Goal: Find specific page/section: Find specific page/section

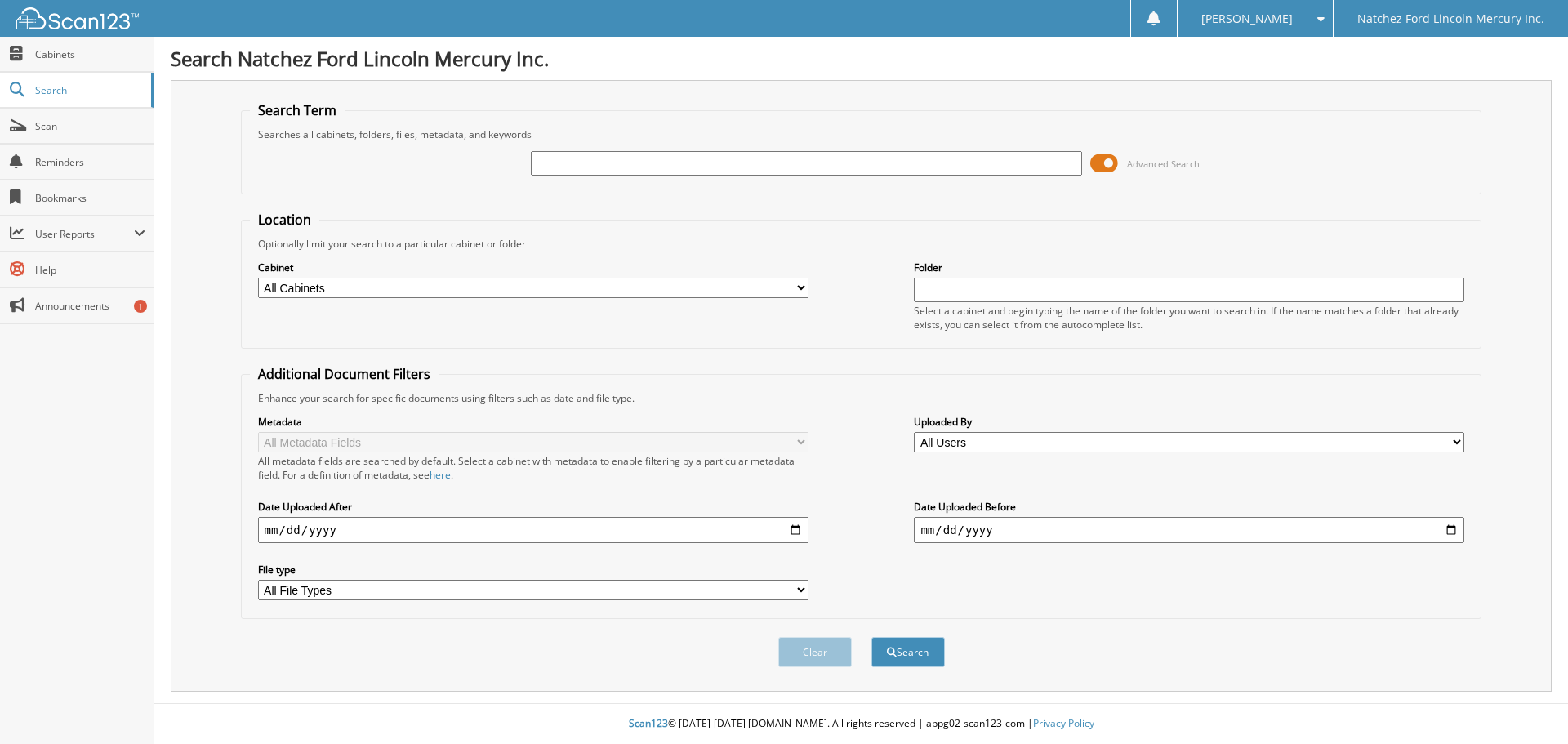
click at [603, 181] on div "Advanced Search" at bounding box center [861, 163] width 1224 height 45
click at [582, 163] on input "text" at bounding box center [805, 163] width 550 height 24
type input "ERICA PEREZ"
click at [871, 637] on button "Search" at bounding box center [907, 652] width 73 height 31
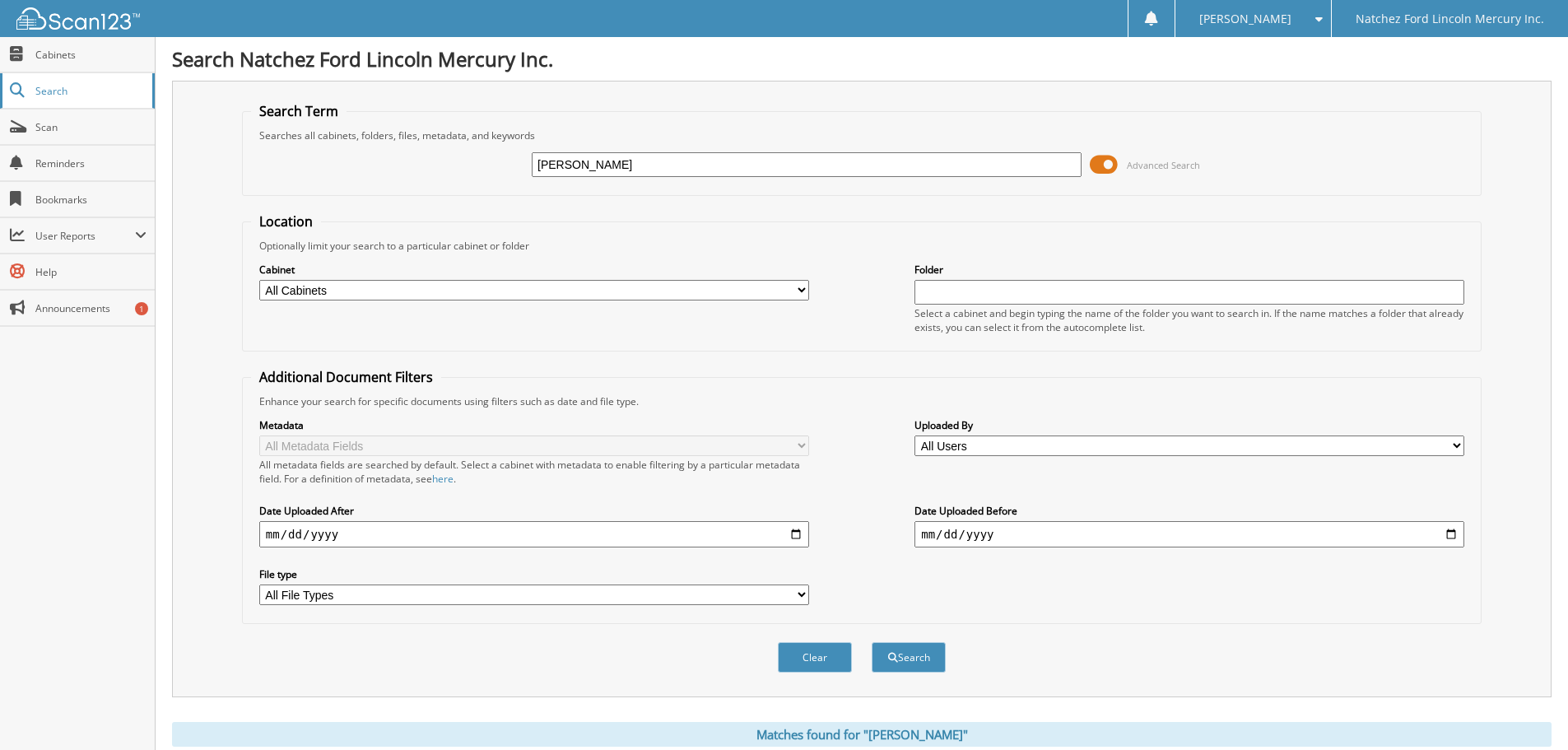
click at [83, 84] on span "Search" at bounding box center [90, 91] width 108 height 14
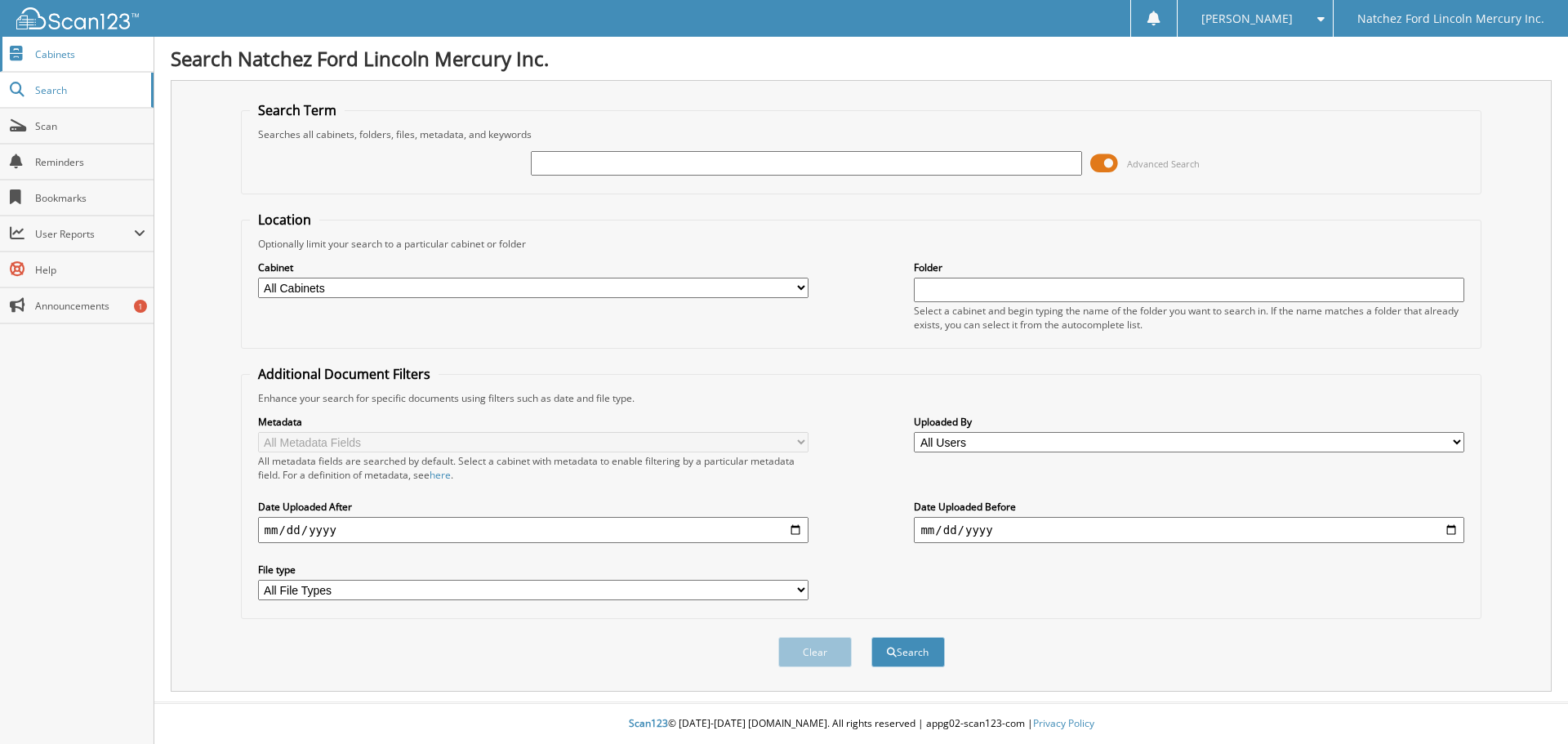
click at [77, 58] on span "Cabinets" at bounding box center [90, 54] width 110 height 14
click at [797, 284] on select "All Cabinets BOYETTE AUTO SALES CLOSED BODY SHOP EMPLOYEE HANDBOOK FINISH LINE …" at bounding box center [533, 288] width 550 height 20
select select "32051"
click at [258, 277] on select "All Cabinets BOYETTE AUTO SALES CLOSED BODY SHOP EMPLOYEE HANDBOOK FINISH LINE …" at bounding box center [533, 288] width 550 height 20
click at [939, 295] on input "text" at bounding box center [1189, 289] width 550 height 24
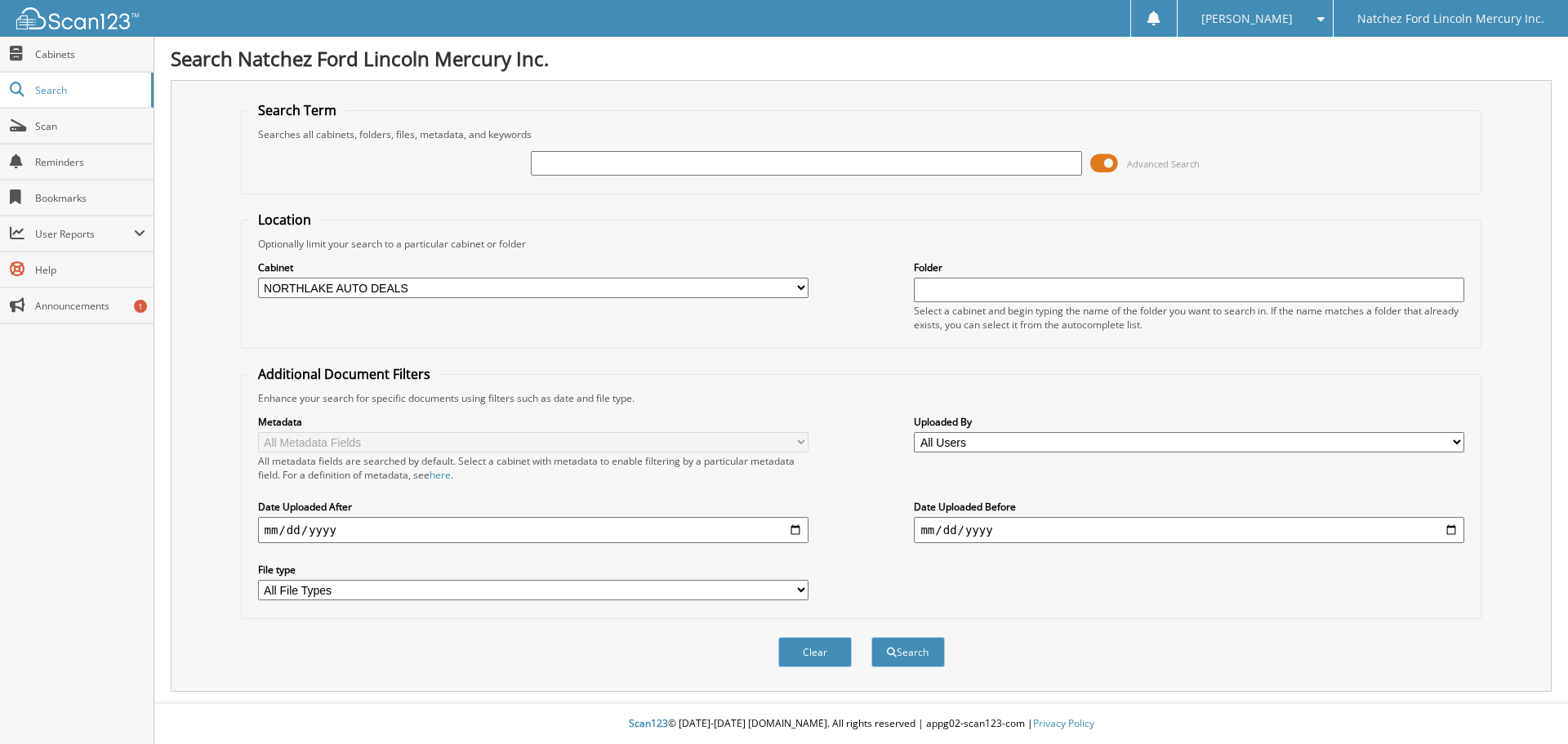
click at [803, 588] on select "All File Types DOC DOCX JPEG JPG MDI PDF PNG" at bounding box center [533, 590] width 550 height 20
click at [258, 581] on select "All File Types DOC DOCX JPEG JPG MDI PDF PNG" at bounding box center [533, 590] width 550 height 20
click at [893, 657] on span "submit" at bounding box center [892, 652] width 10 height 10
click at [1017, 290] on input "text" at bounding box center [1189, 289] width 550 height 24
type input "ND1242"
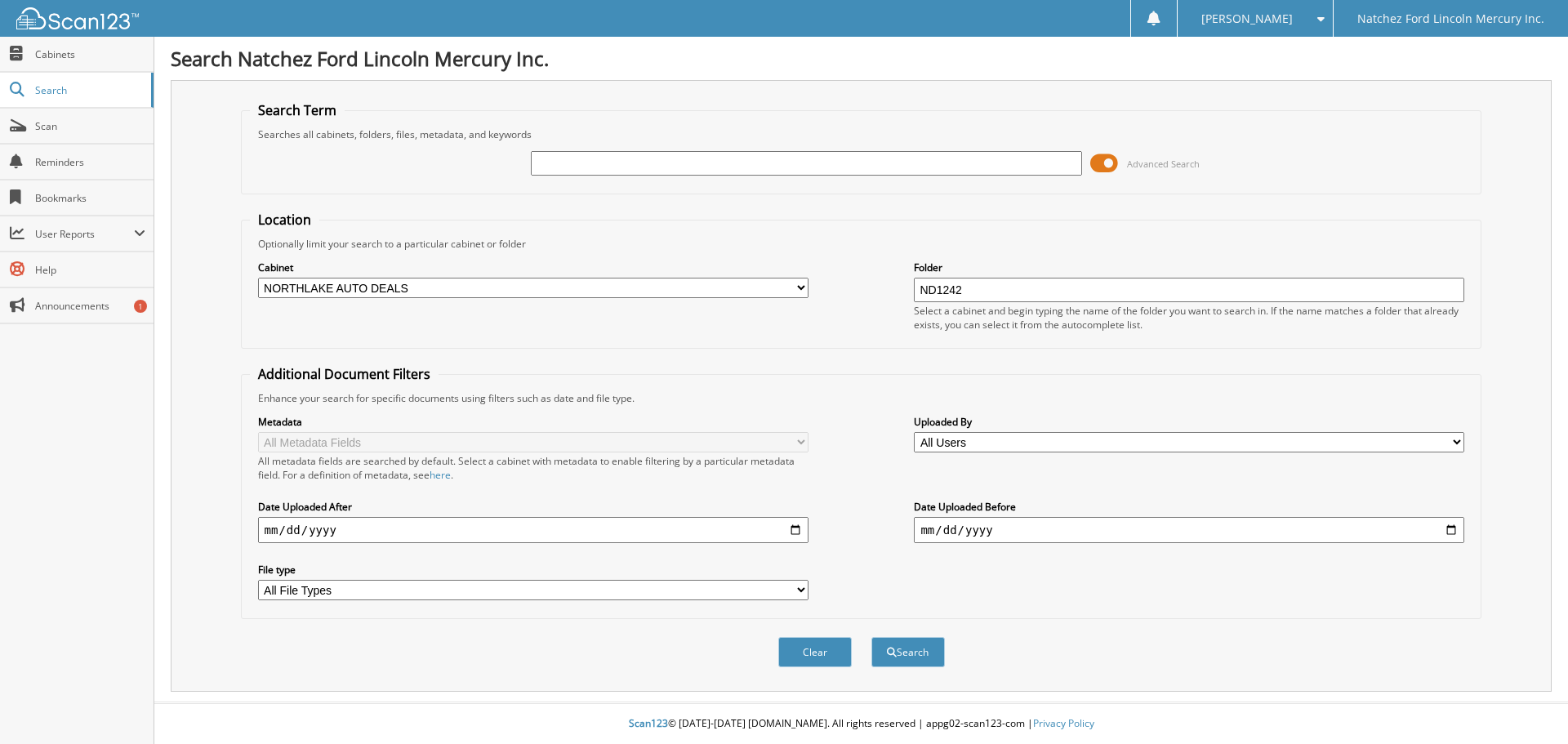
click at [871, 637] on button "Search" at bounding box center [907, 652] width 73 height 31
drag, startPoint x: 919, startPoint y: 651, endPoint x: 927, endPoint y: 61, distance: 590.1
click at [919, 649] on button "Search" at bounding box center [907, 652] width 73 height 31
click at [58, 51] on span "Cabinets" at bounding box center [90, 54] width 110 height 14
